Goal: Navigation & Orientation: Find specific page/section

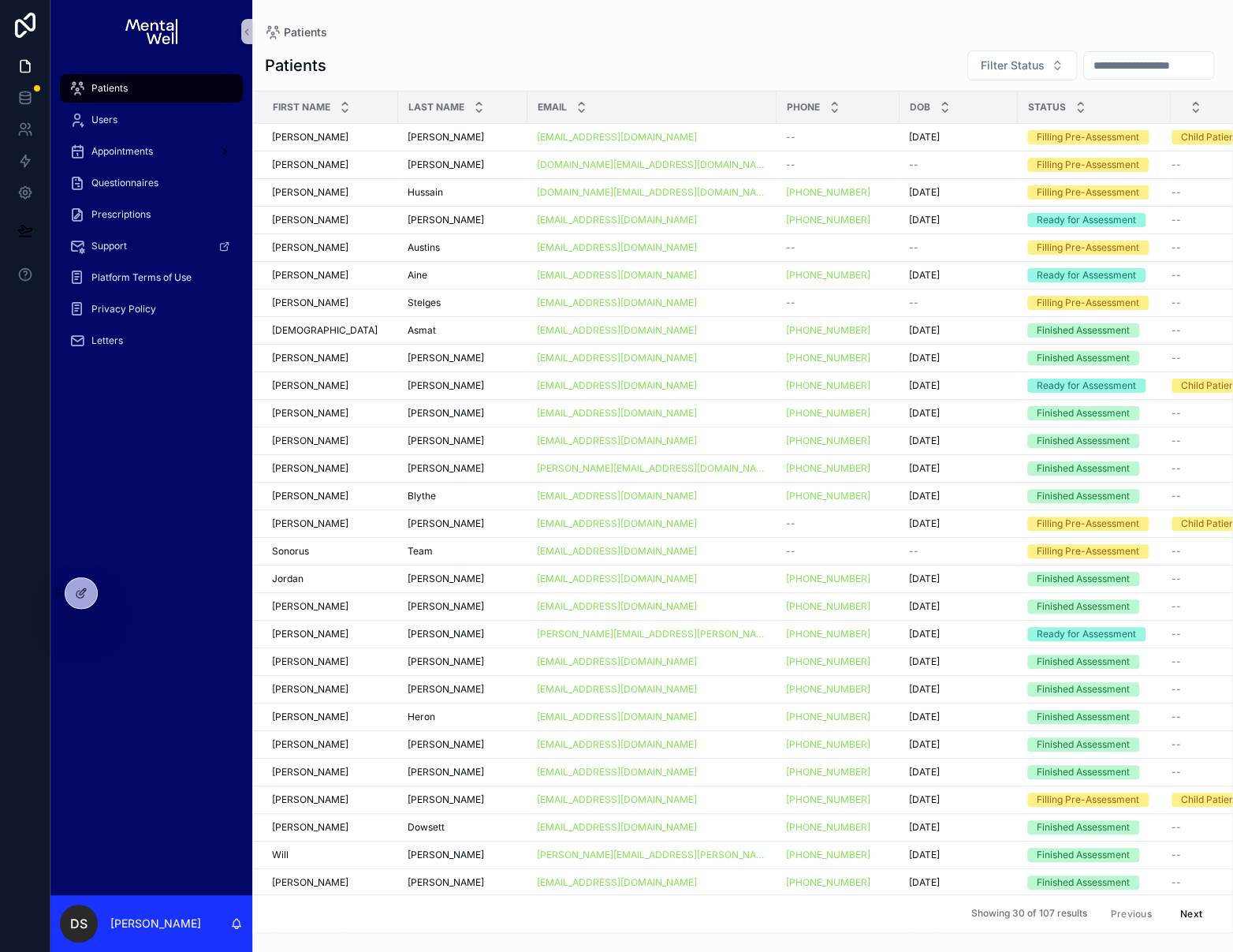
click at [433, 48] on div "Patients Filter Status First Name Last Name Email Phone DOB Status [PERSON_NAME…" at bounding box center [742, 485] width 981 height 892
click at [336, 633] on div "[PERSON_NAME] [PERSON_NAME]" at bounding box center [330, 634] width 117 height 13
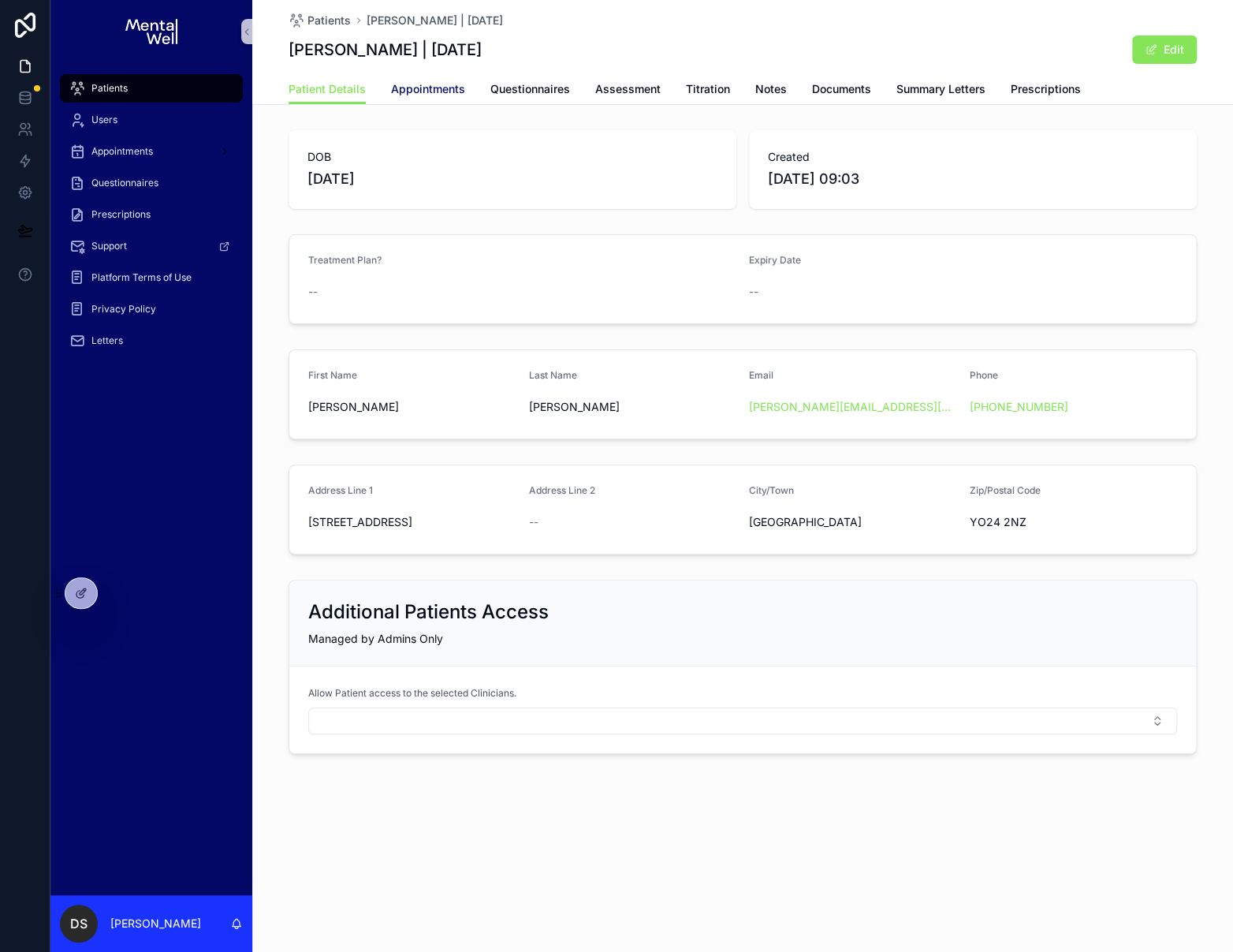
click at [447, 76] on link "Appointments" at bounding box center [428, 90] width 74 height 32
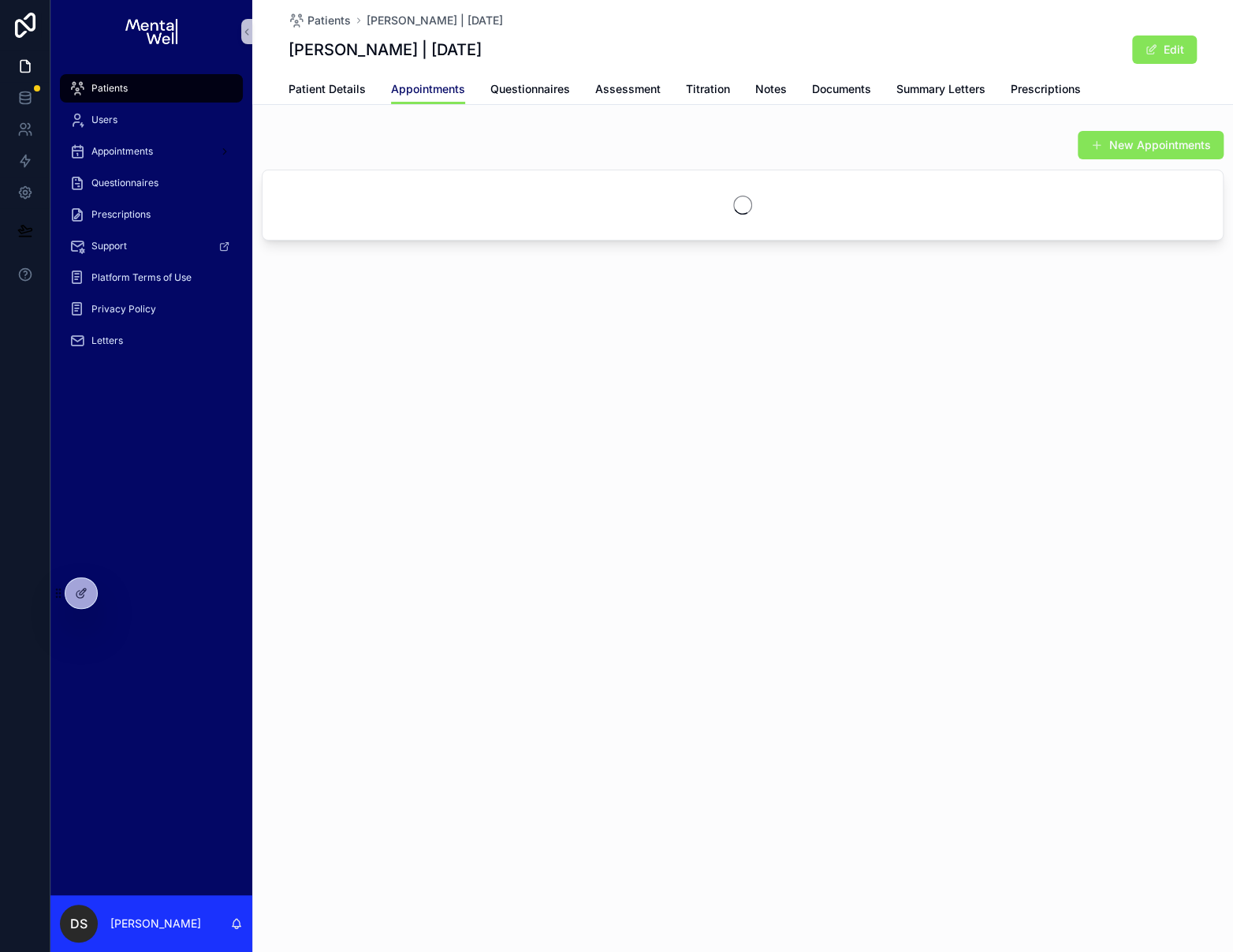
click at [447, 78] on link "Appointments" at bounding box center [428, 90] width 74 height 30
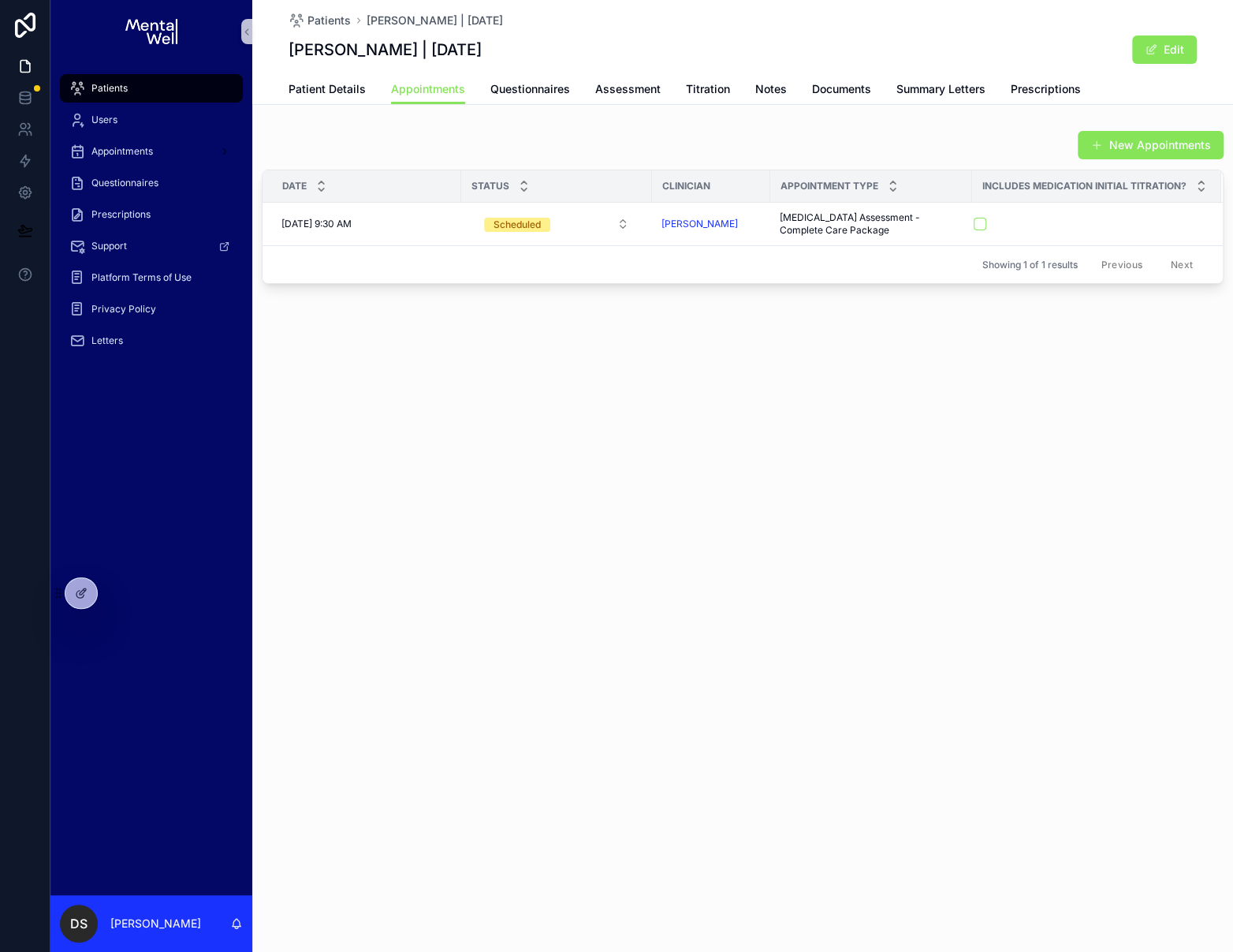
click at [93, 86] on span "Patients" at bounding box center [109, 89] width 36 height 13
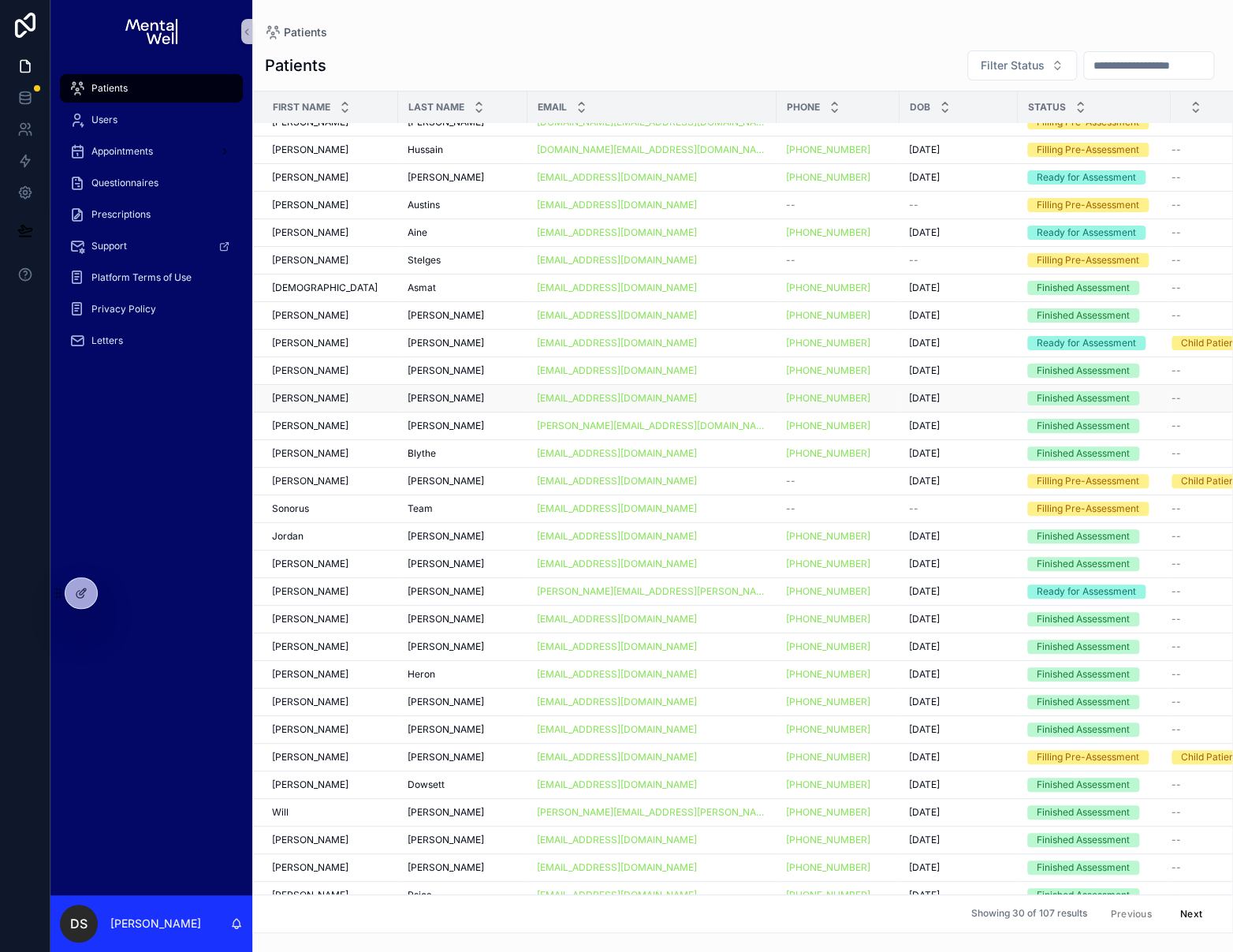
scroll to position [52, 0]
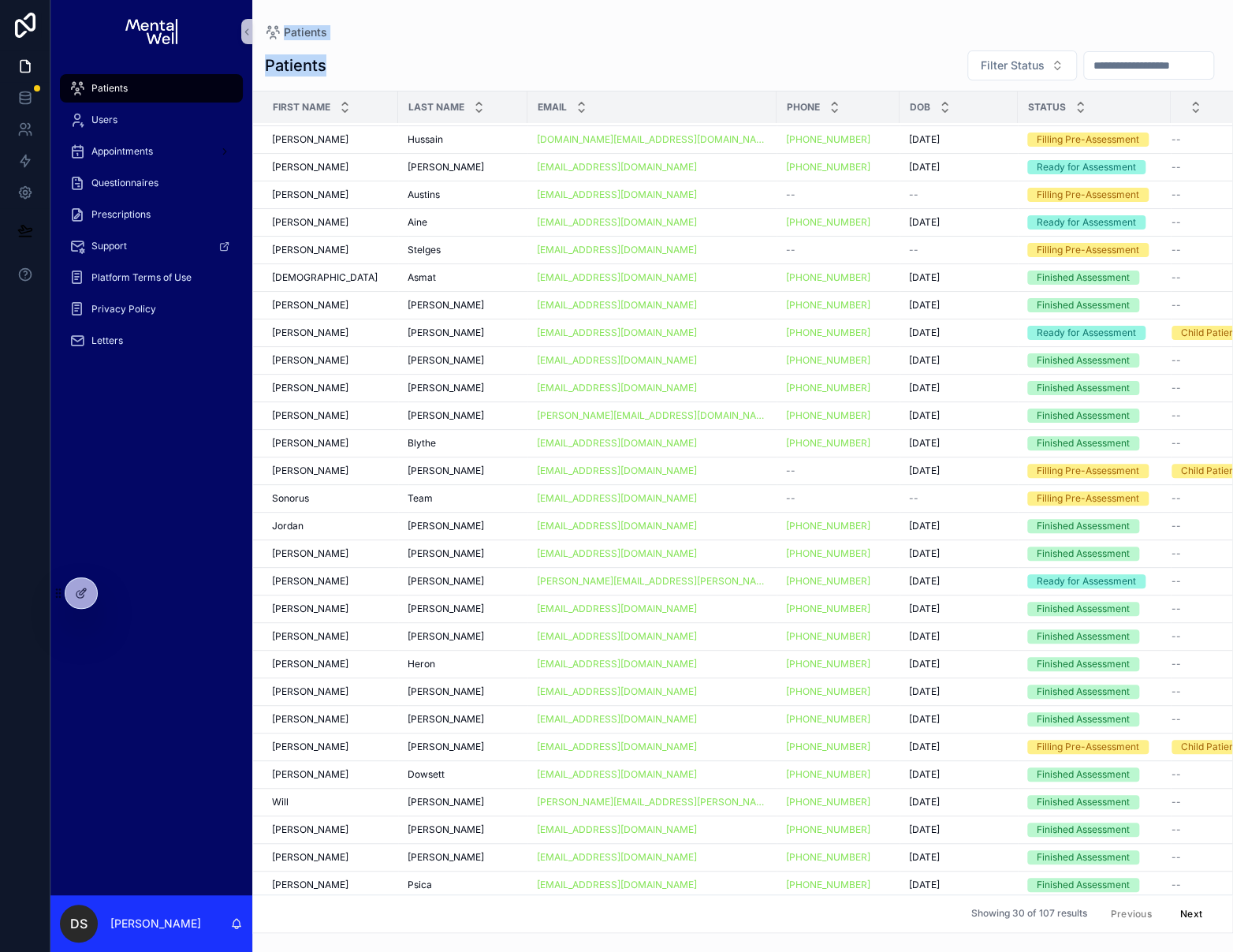
drag, startPoint x: 340, startPoint y: 68, endPoint x: 265, endPoint y: 16, distance: 91.3
click at [265, 16] on div "Patients Patients Filter Status First Name Last Name Email Phone DOB Status [PE…" at bounding box center [742, 467] width 981 height 933
drag, startPoint x: 262, startPoint y: 13, endPoint x: 344, endPoint y: 68, distance: 98.7
click at [344, 68] on div "Patients Patients Filter Status First Name Last Name Email Phone DOB Status [PE…" at bounding box center [742, 467] width 981 height 933
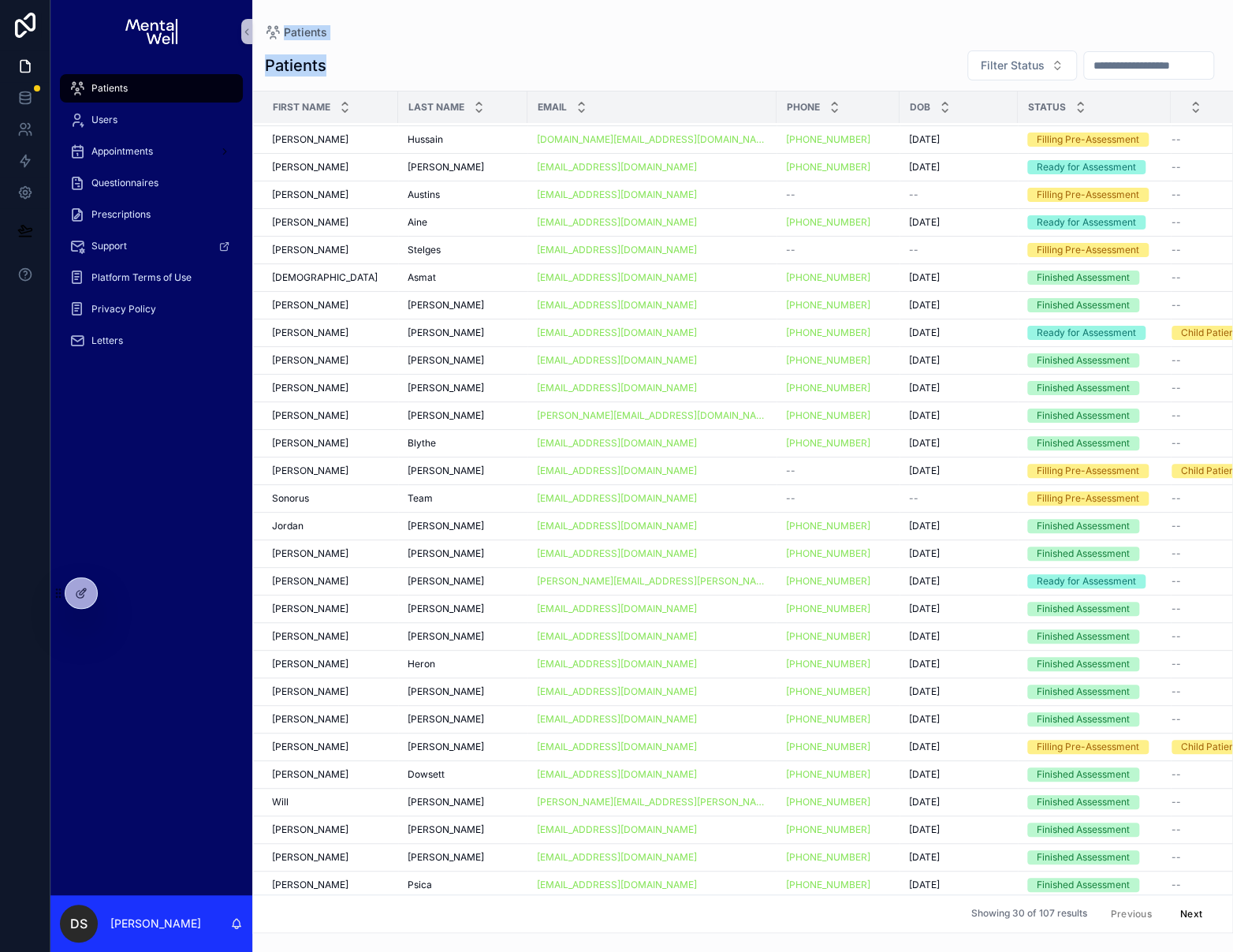
click at [344, 68] on div "Patients Filter Status" at bounding box center [742, 65] width 955 height 32
drag, startPoint x: 344, startPoint y: 68, endPoint x: 263, endPoint y: 12, distance: 98.5
click at [256, 17] on div "Patients Patients Filter Status First Name Last Name Email Phone DOB Status [PE…" at bounding box center [742, 467] width 981 height 933
click at [264, 11] on div "Patients Patients Filter Status First Name Last Name Email Phone DOB Status [PE…" at bounding box center [742, 467] width 981 height 933
drag, startPoint x: 263, startPoint y: 10, endPoint x: 358, endPoint y: 61, distance: 107.8
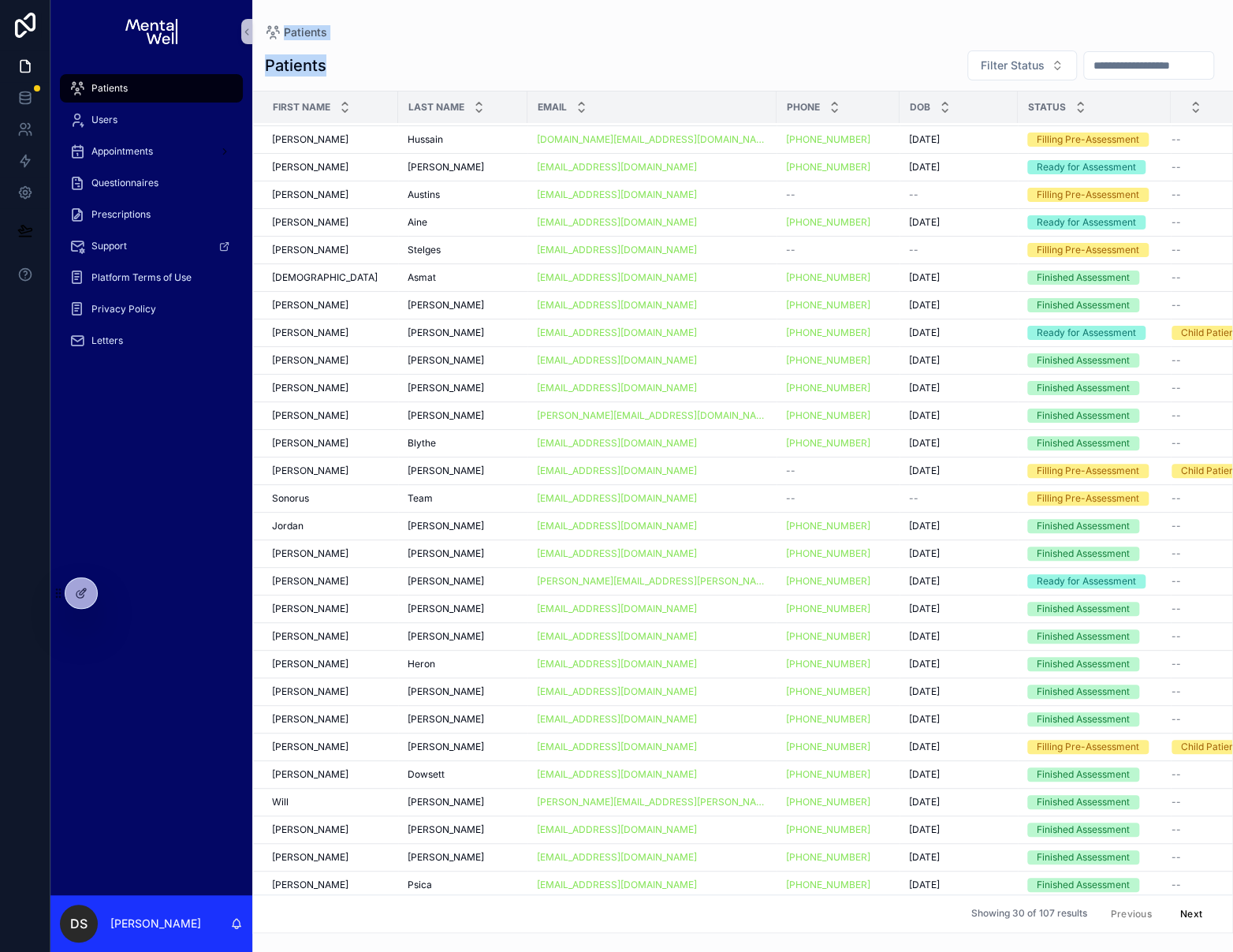
click at [358, 61] on div "Patients Patients Filter Status First Name Last Name Email Phone DOB Status [PE…" at bounding box center [742, 467] width 981 height 933
drag, startPoint x: 358, startPoint y: 61, endPoint x: 353, endPoint y: 71, distance: 11.2
click at [358, 61] on div "Patients Filter Status" at bounding box center [742, 65] width 955 height 32
drag, startPoint x: 353, startPoint y: 71, endPoint x: 268, endPoint y: 24, distance: 97.1
click at [268, 28] on div "Patients Patients Filter Status First Name Last Name Email Phone DOB Status [PE…" at bounding box center [742, 467] width 981 height 933
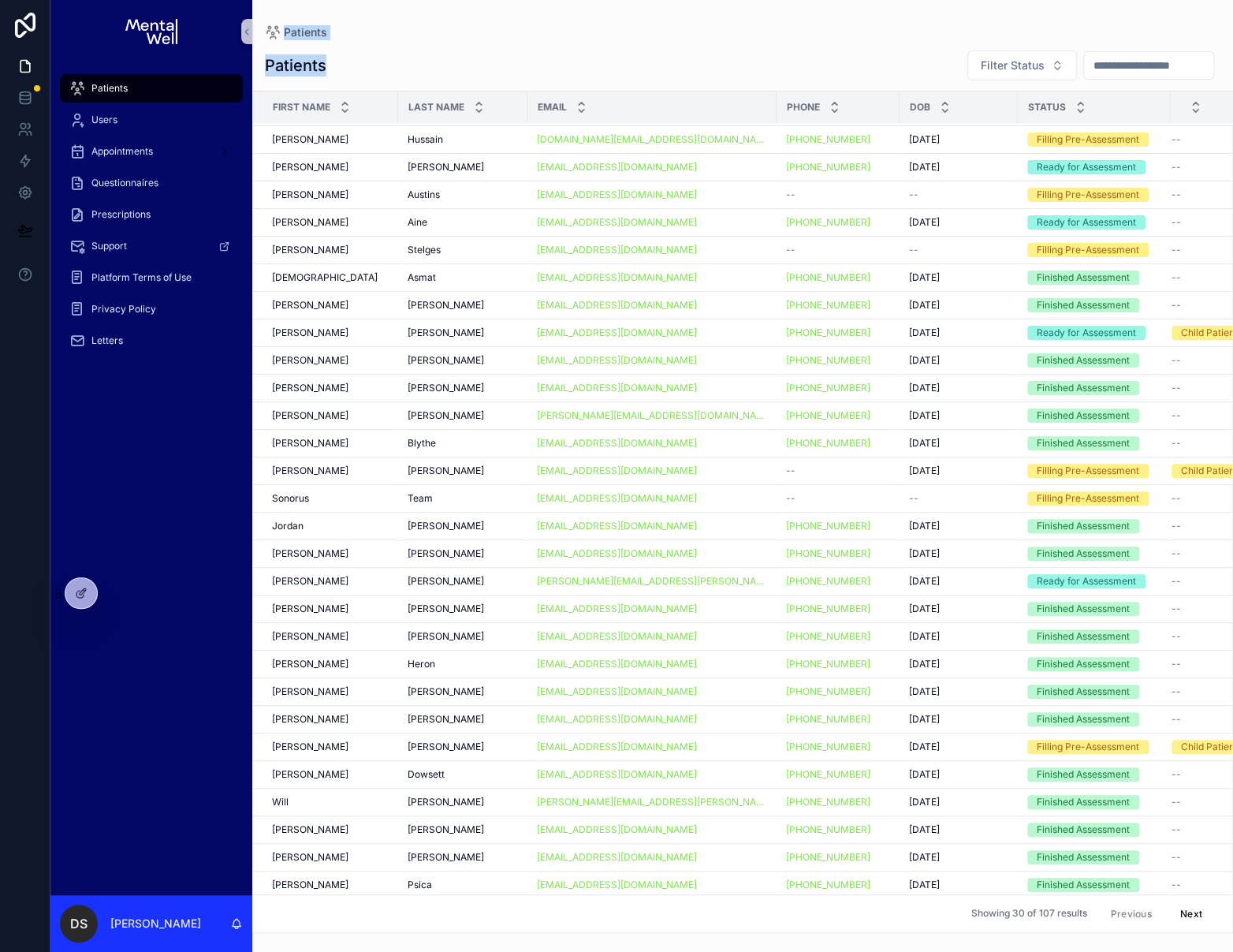
click at [268, 17] on div "Patients Patients Filter Status First Name Last Name Email Phone DOB Status [PE…" at bounding box center [742, 467] width 981 height 933
drag, startPoint x: 267, startPoint y: 11, endPoint x: 350, endPoint y: 71, distance: 102.4
click at [350, 71] on div "Patients Patients Filter Status First Name Last Name Email Phone DOB Status [PE…" at bounding box center [742, 467] width 981 height 933
click at [350, 72] on div "Patients Filter Status" at bounding box center [742, 65] width 955 height 32
drag, startPoint x: 365, startPoint y: 72, endPoint x: 256, endPoint y: 4, distance: 128.5
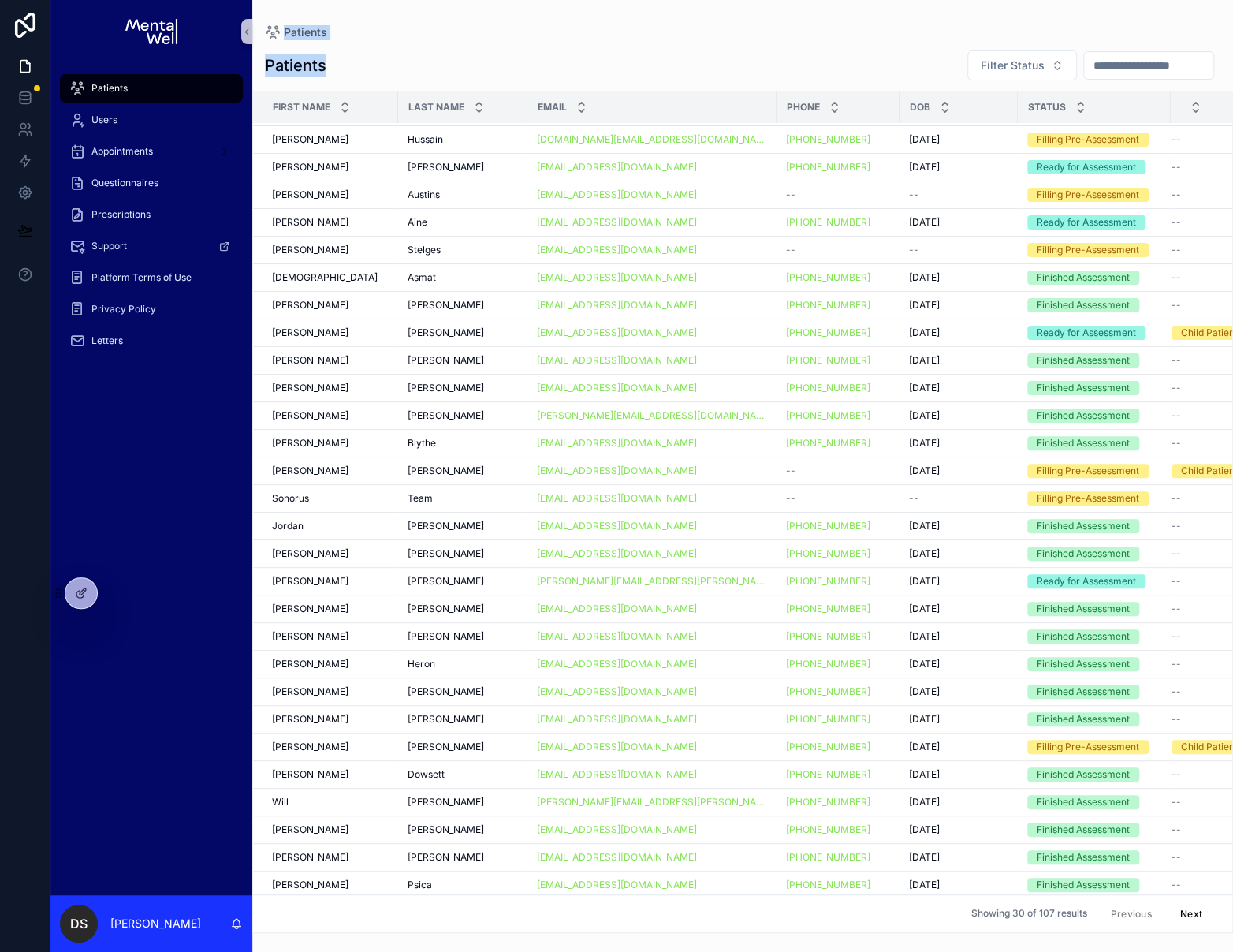
click at [256, 5] on div "Patients Patients Filter Status First Name Last Name Email Phone DOB Status [PE…" at bounding box center [742, 467] width 981 height 933
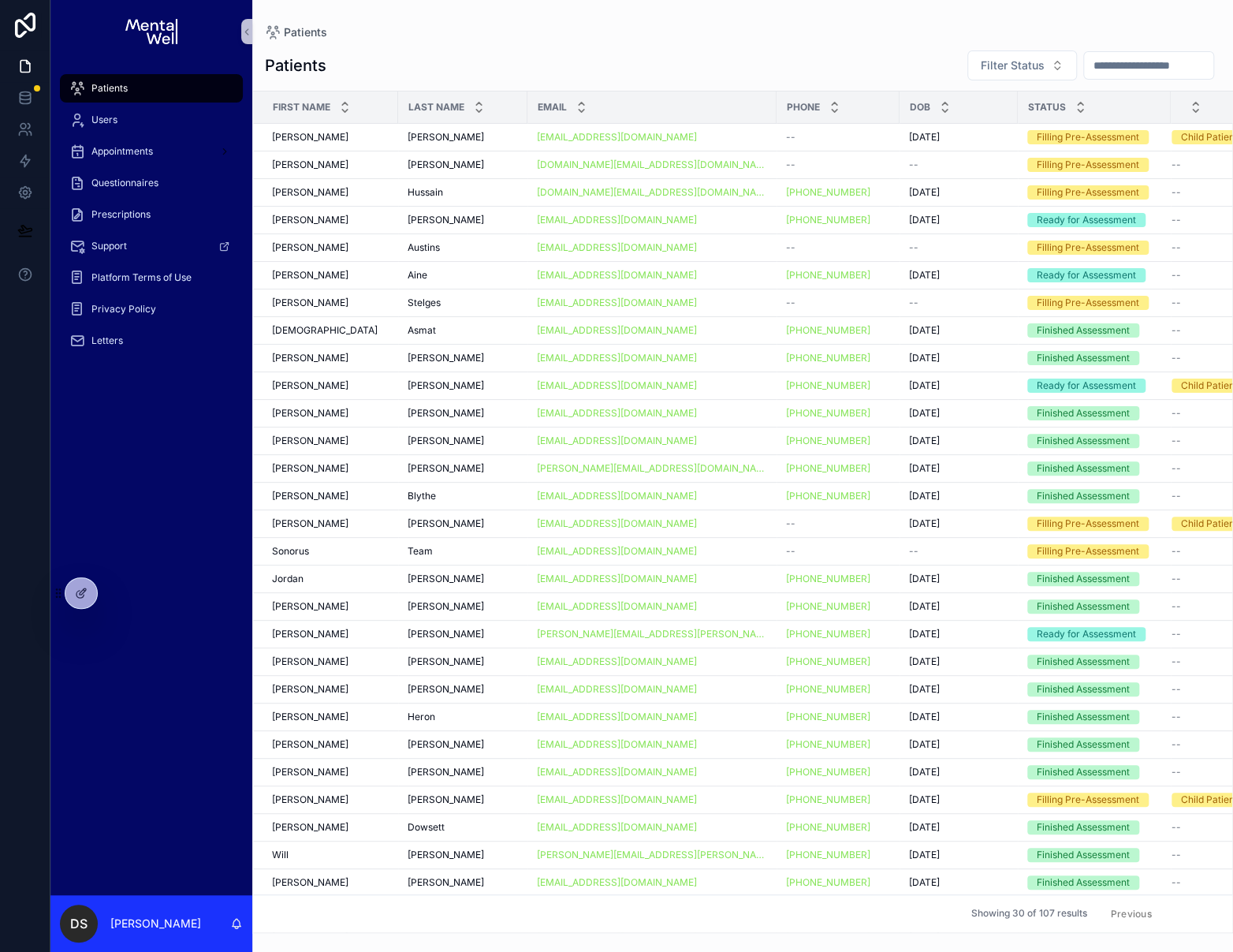
click at [1186, 916] on button "Next" at bounding box center [1191, 913] width 44 height 24
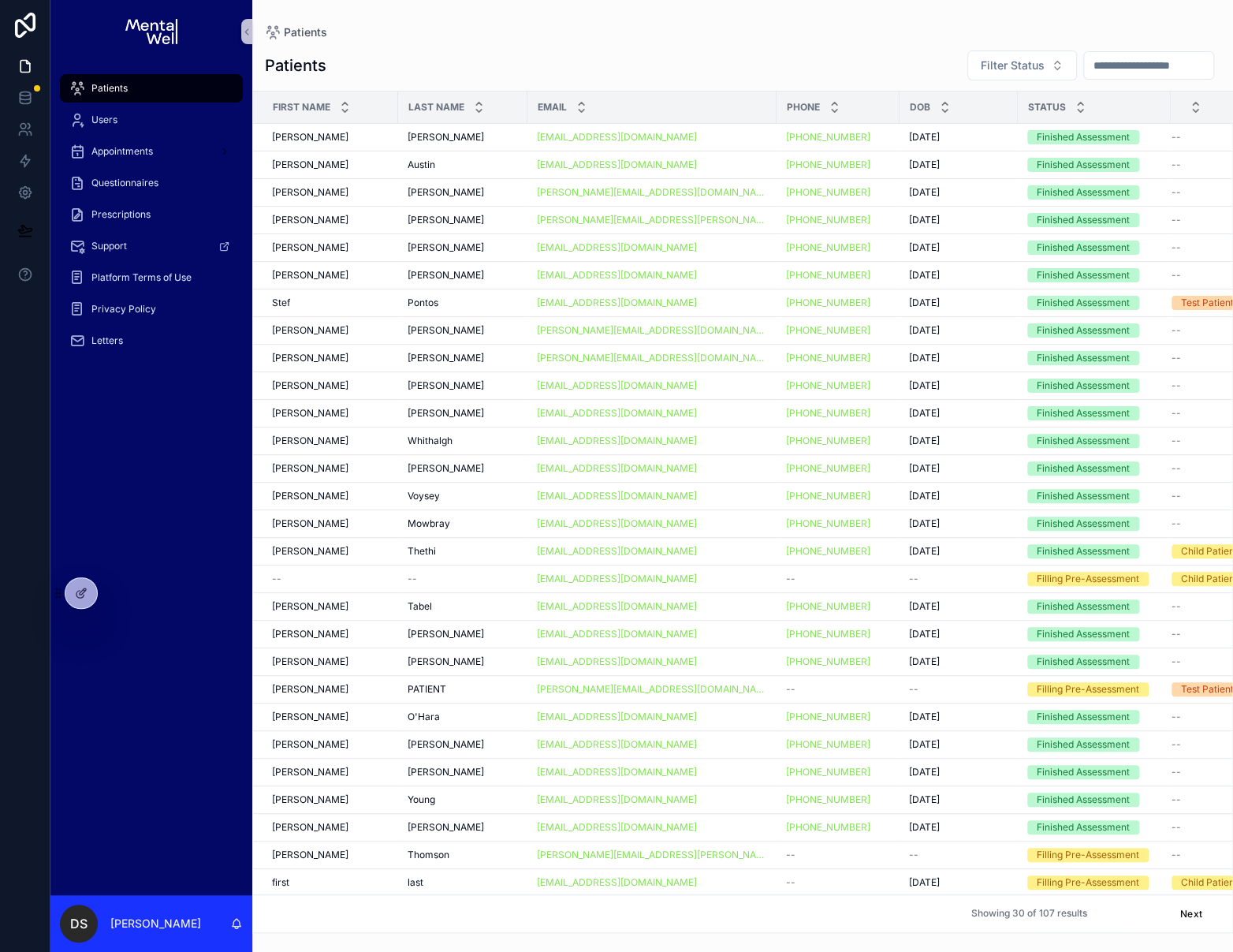
click at [1125, 910] on button "Previous" at bounding box center [1131, 913] width 63 height 24
